Goal: Find specific page/section: Find specific page/section

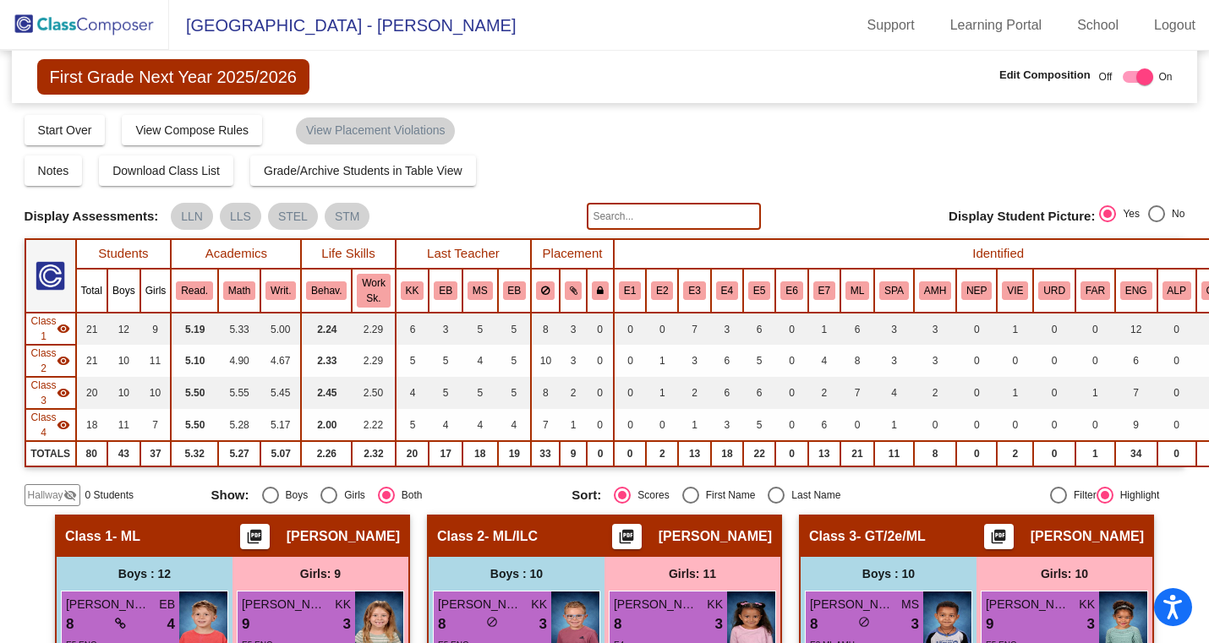
scroll to position [1412, 6]
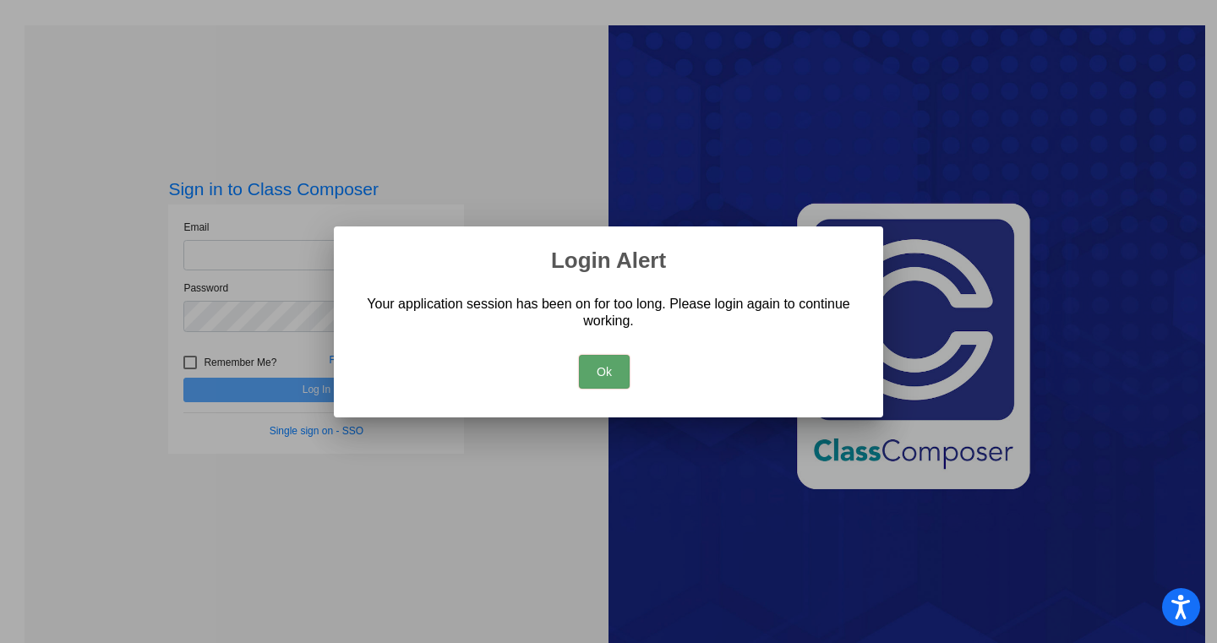
click at [605, 375] on button "Ok" at bounding box center [604, 372] width 51 height 34
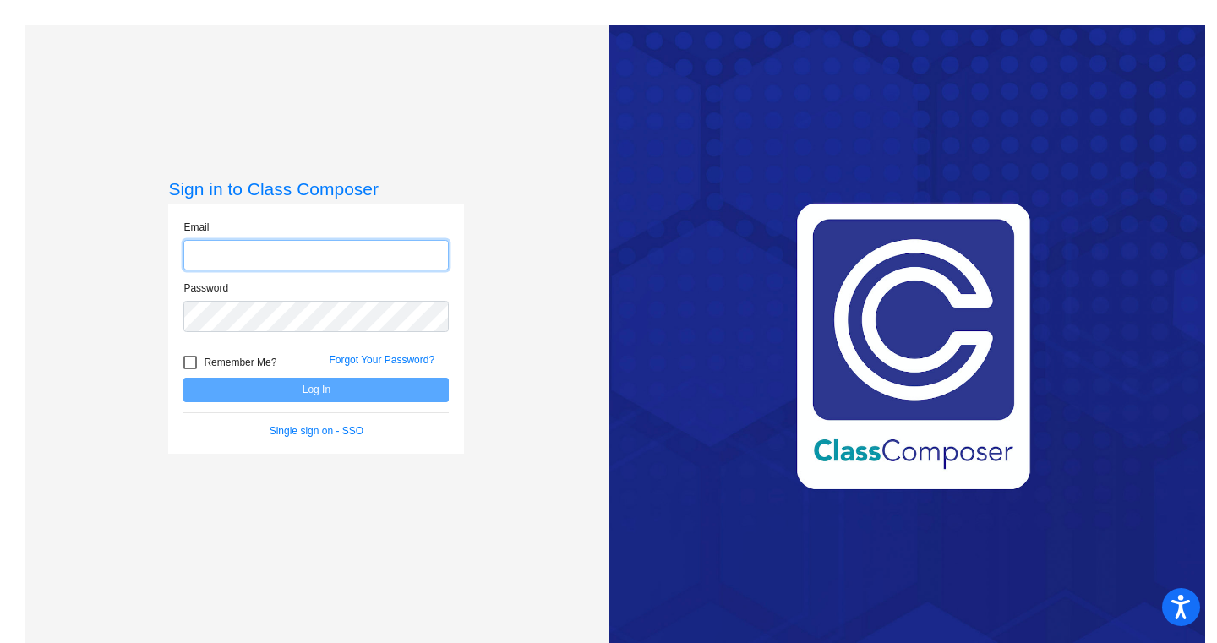
click at [267, 250] on input "email" at bounding box center [315, 255] width 265 height 31
type input "[EMAIL_ADDRESS][DOMAIN_NAME]"
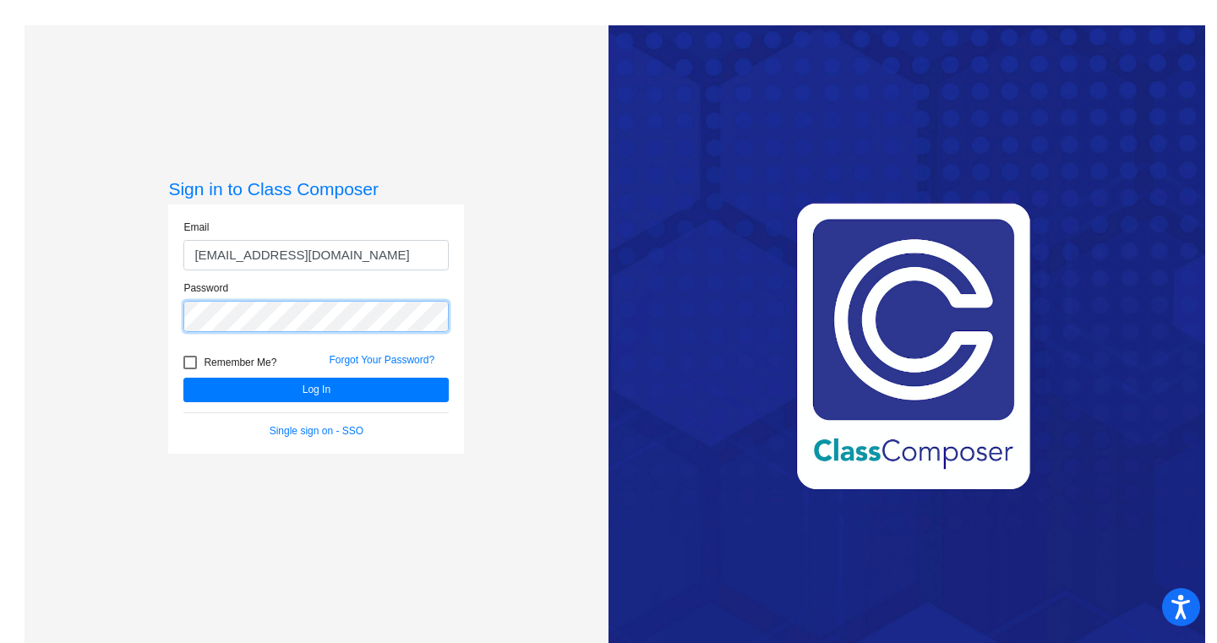
click at [183, 378] on button "Log In" at bounding box center [315, 390] width 265 height 25
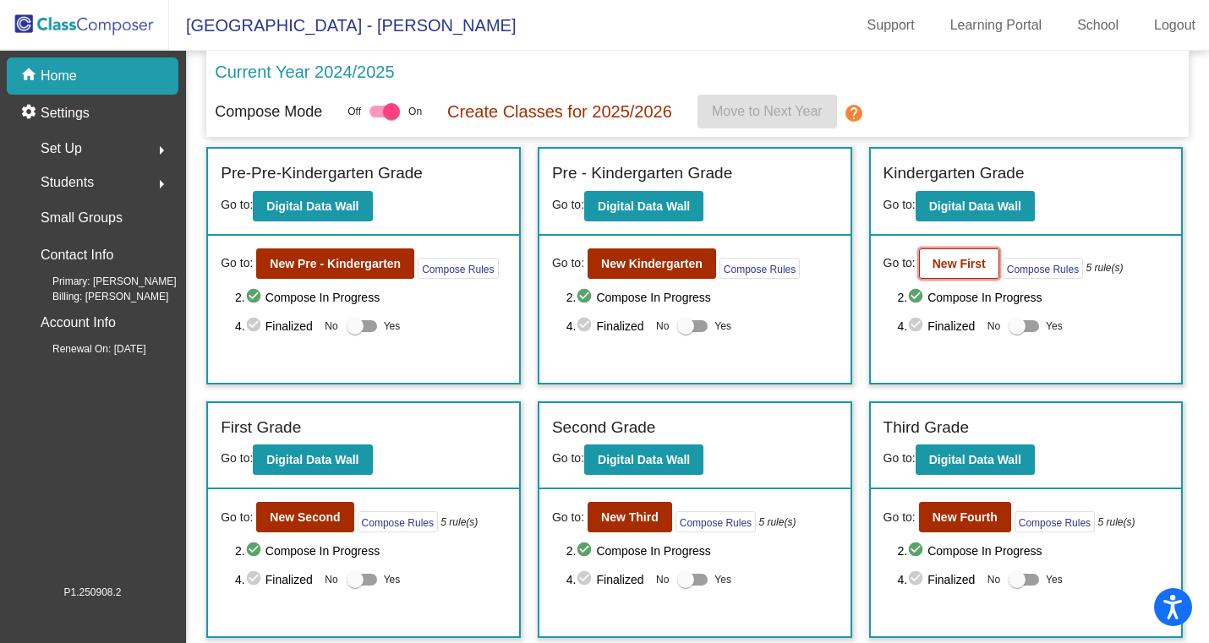
click at [963, 268] on b "New First" at bounding box center [958, 264] width 53 height 14
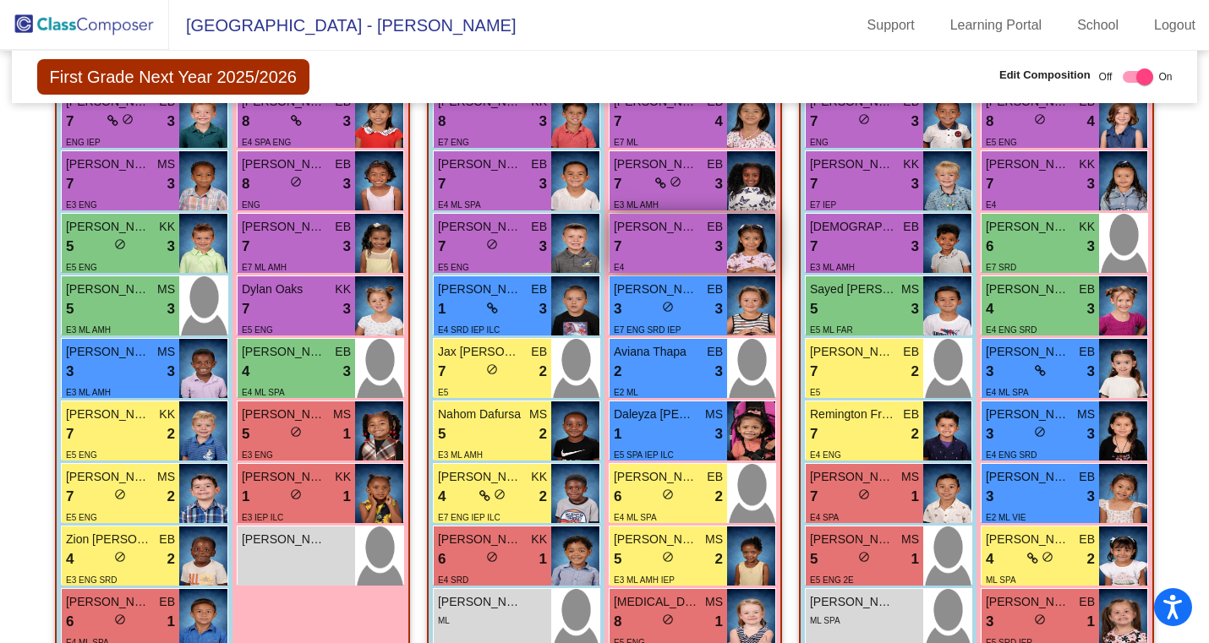
scroll to position [568, 0]
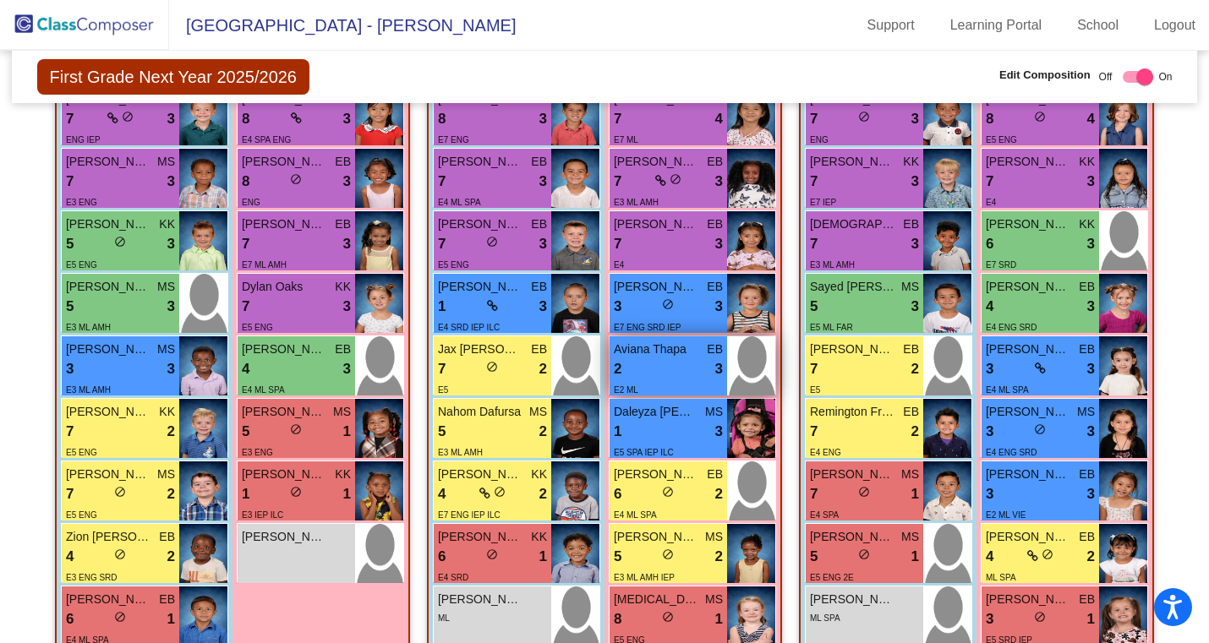
click at [663, 375] on div "2 lock do_not_disturb_alt 3" at bounding box center [668, 369] width 109 height 22
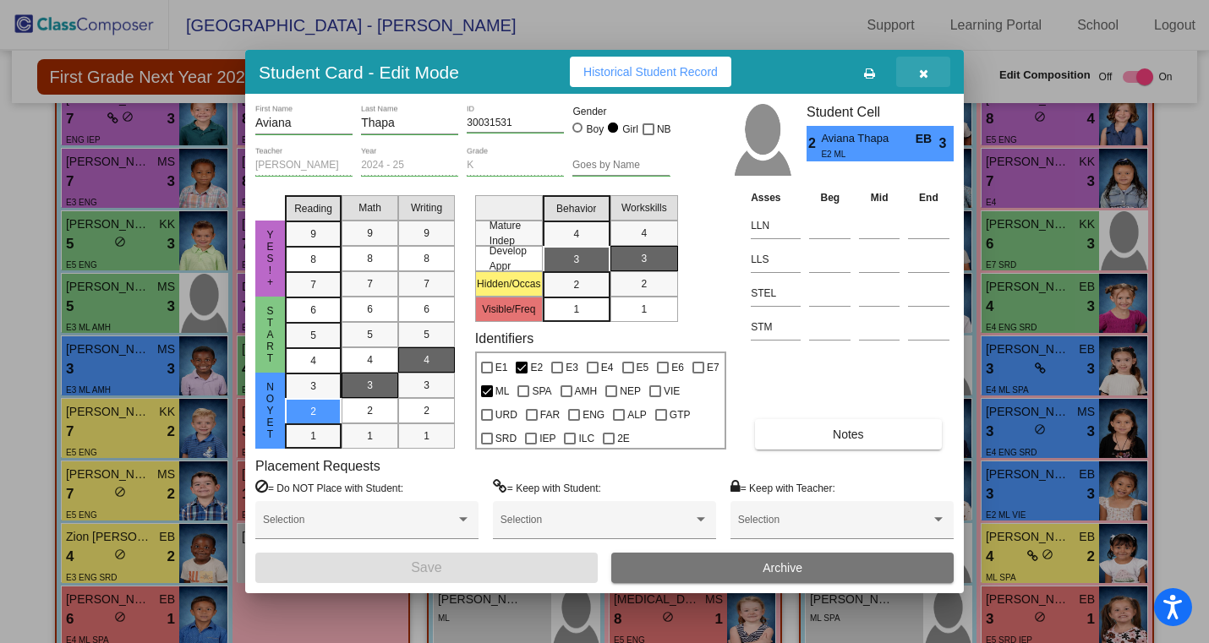
click at [924, 73] on icon "button" at bounding box center [923, 74] width 9 height 12
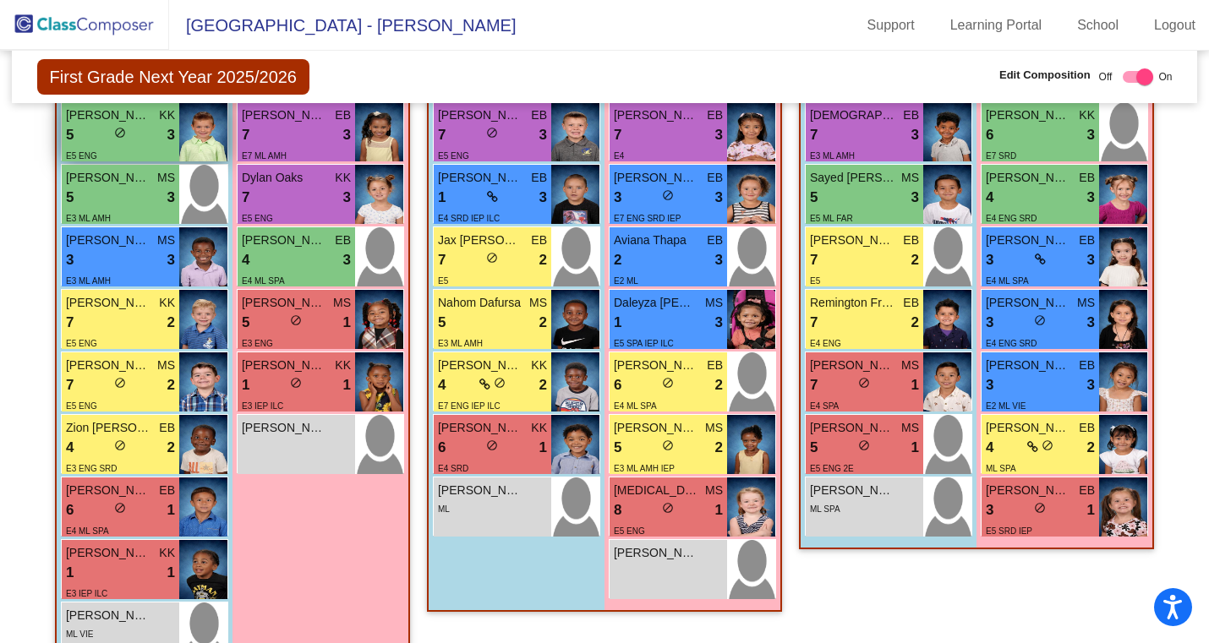
scroll to position [0, 0]
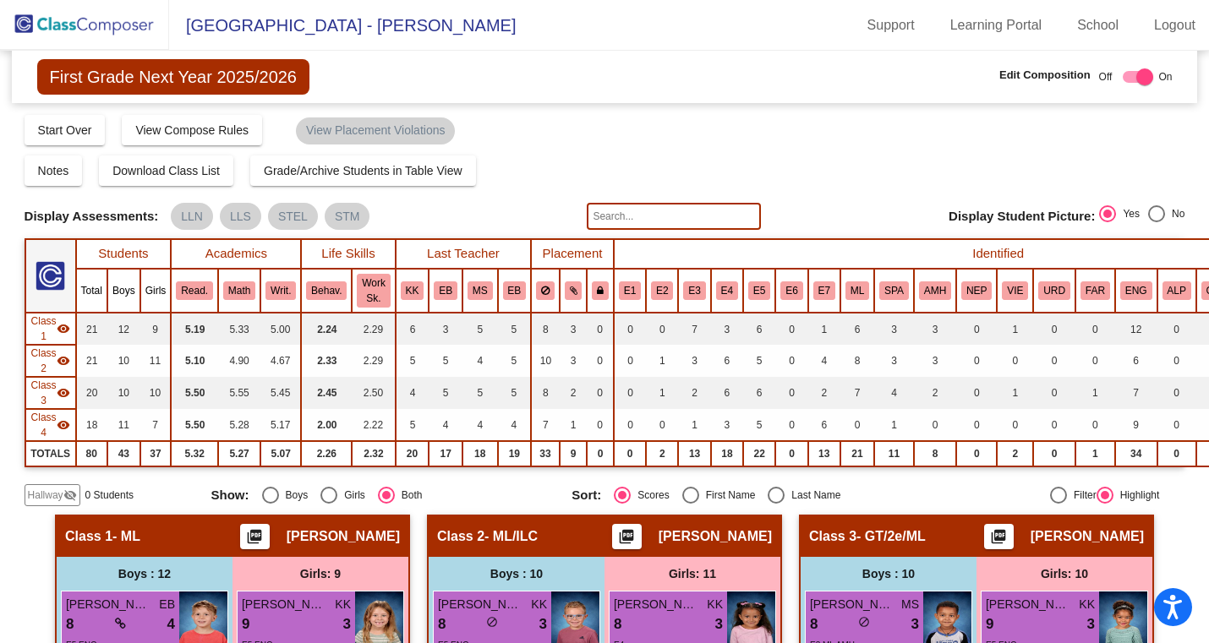
click at [96, 25] on img at bounding box center [84, 25] width 169 height 50
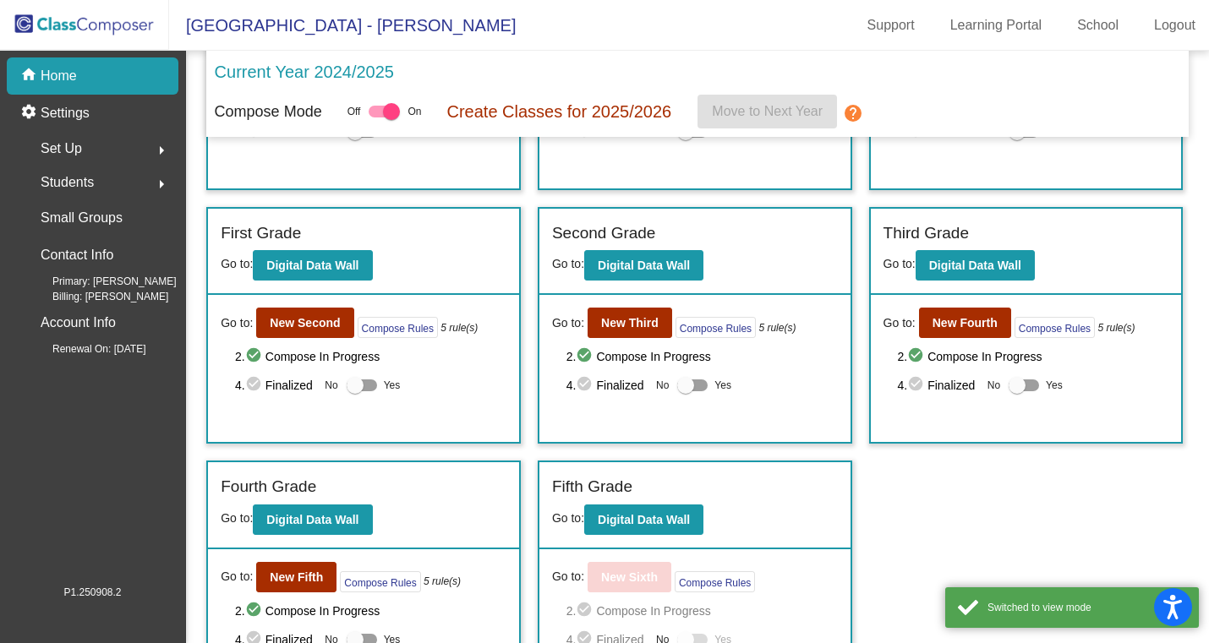
scroll to position [249, 0]
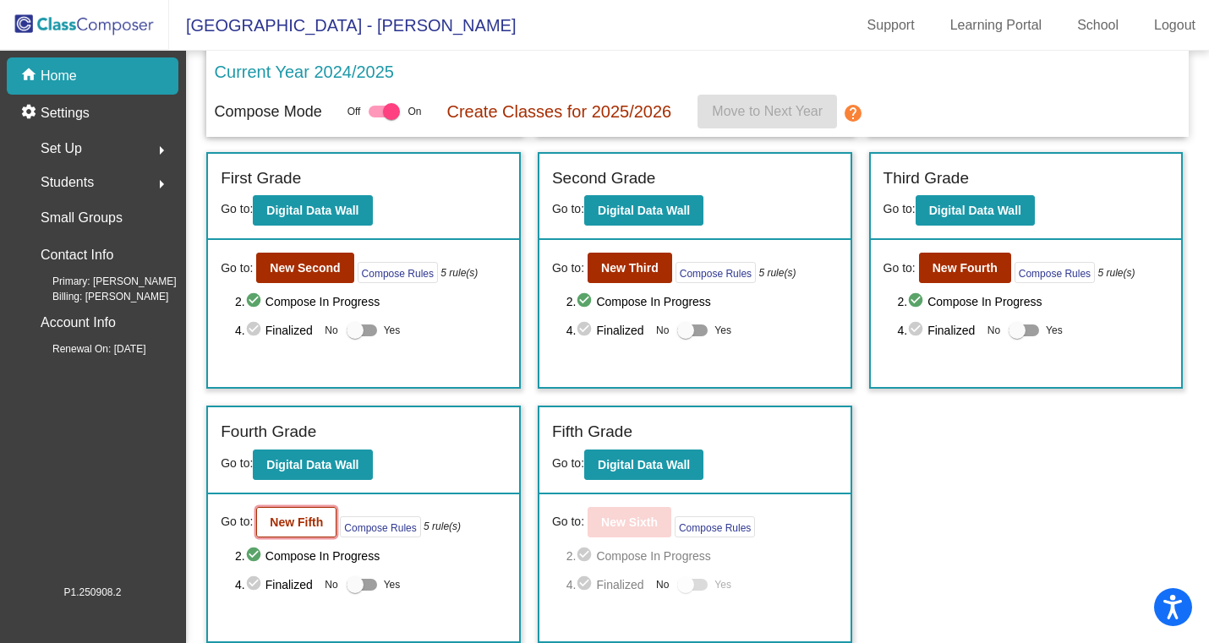
click at [307, 536] on button "New Fifth" at bounding box center [296, 522] width 80 height 30
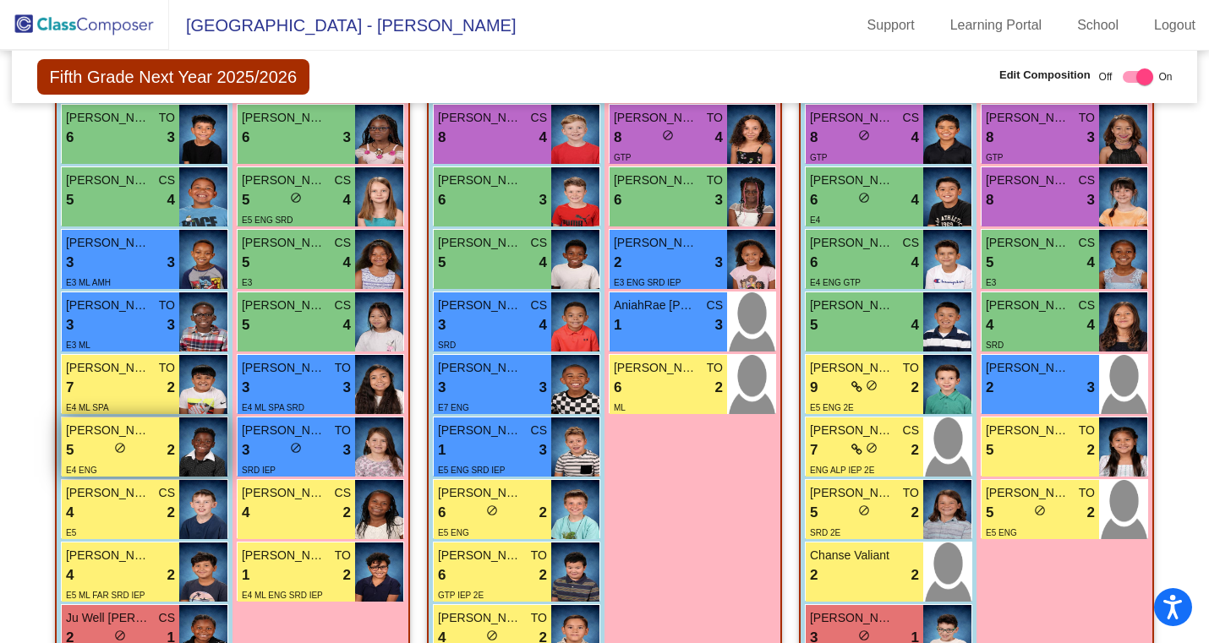
scroll to position [505, 0]
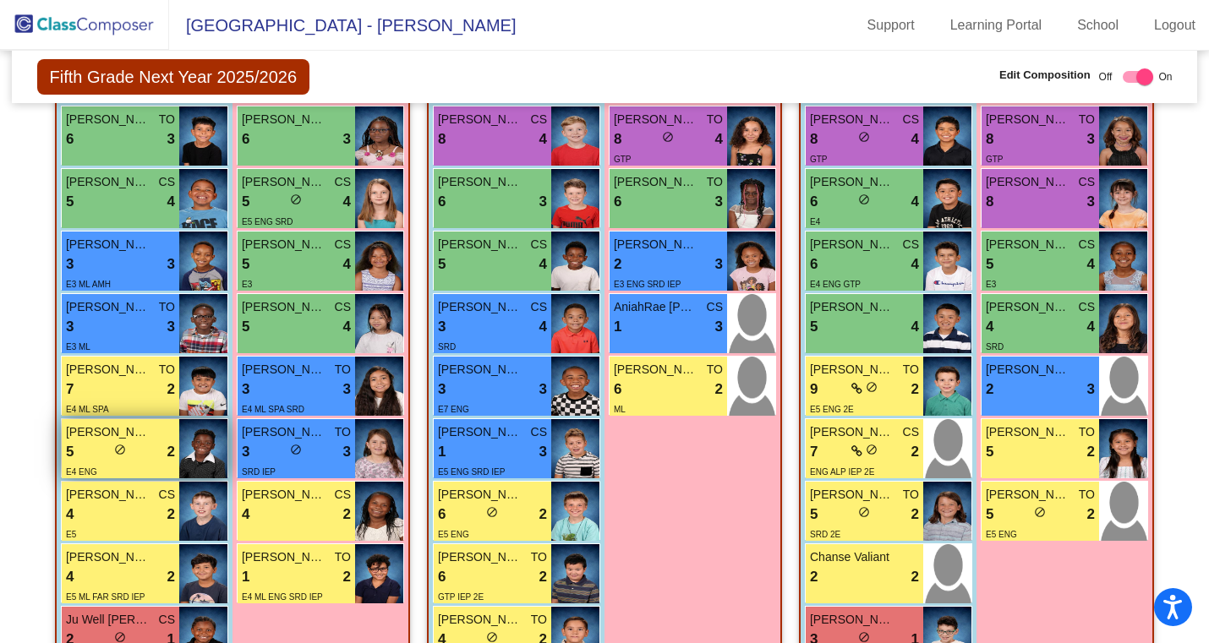
click at [136, 451] on div "5 lock do_not_disturb_alt 2" at bounding box center [120, 452] width 109 height 22
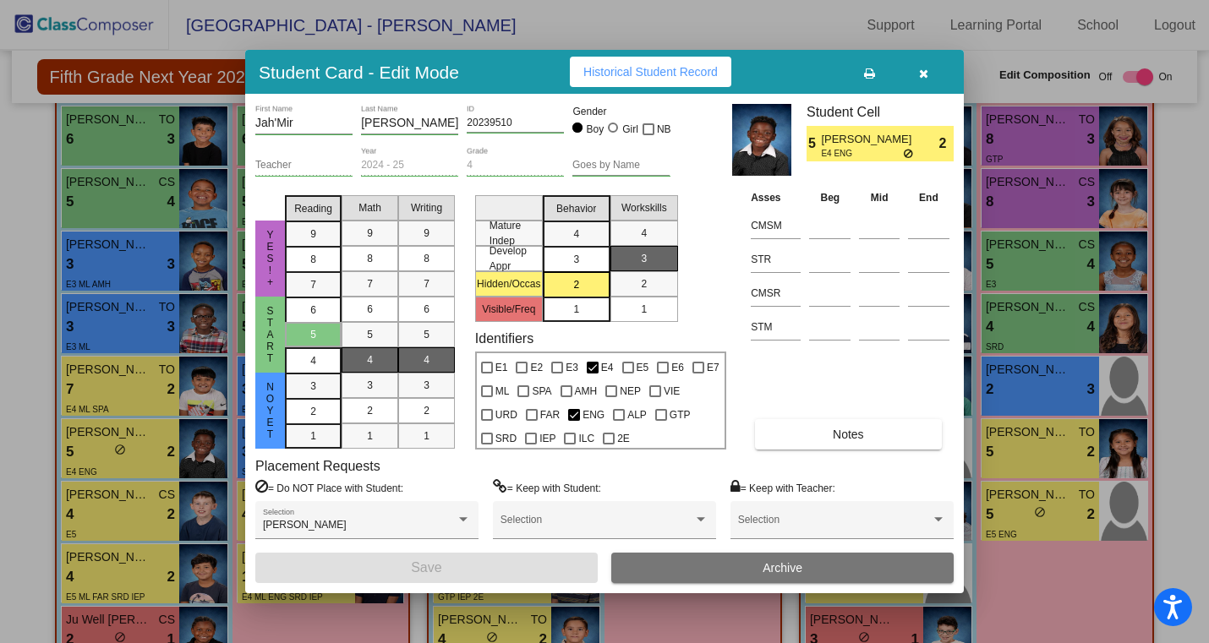
click at [922, 78] on icon "button" at bounding box center [923, 74] width 9 height 12
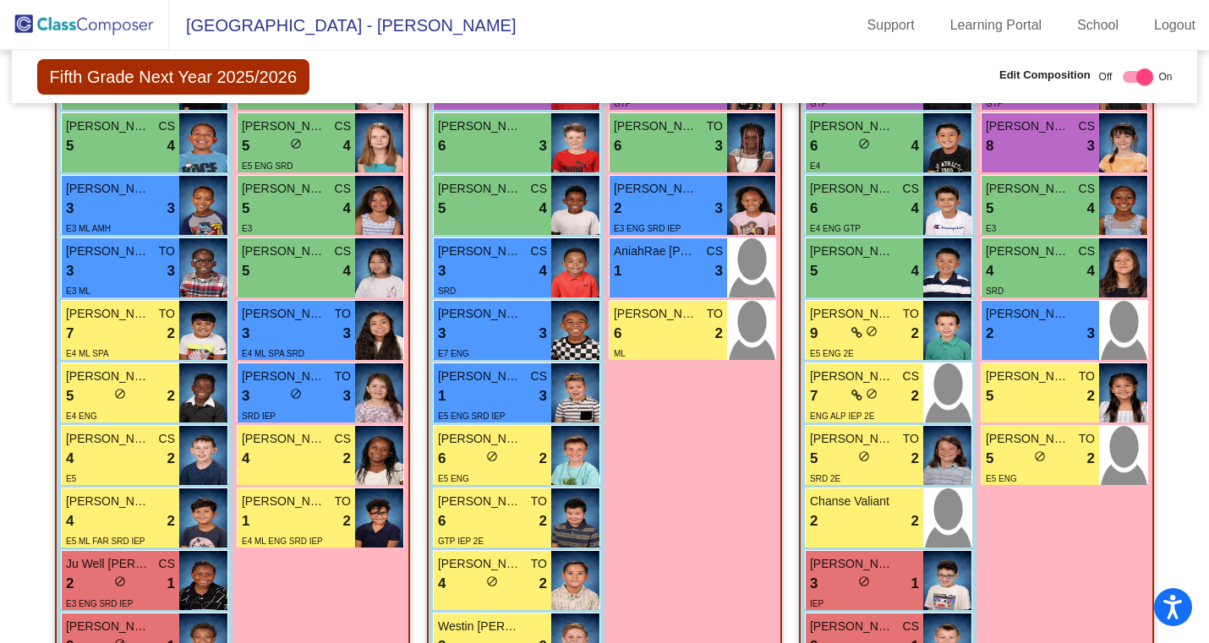
scroll to position [562, 0]
